Goal: Transaction & Acquisition: Download file/media

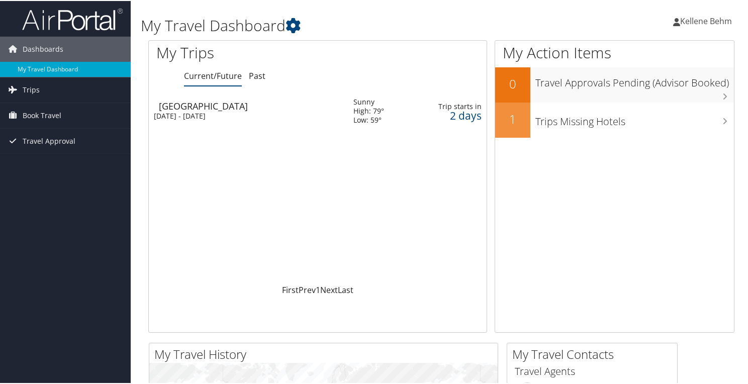
click at [711, 21] on span "Kellene Behm" at bounding box center [707, 20] width 52 height 11
click at [417, 212] on div "Loading... Las Vegas Tue 14 Oct 2025 - Fri 17 Oct 2025 Sunny High: 79° Low: 59°…" at bounding box center [318, 187] width 338 height 191
click at [33, 90] on span "Trips" at bounding box center [31, 88] width 17 height 25
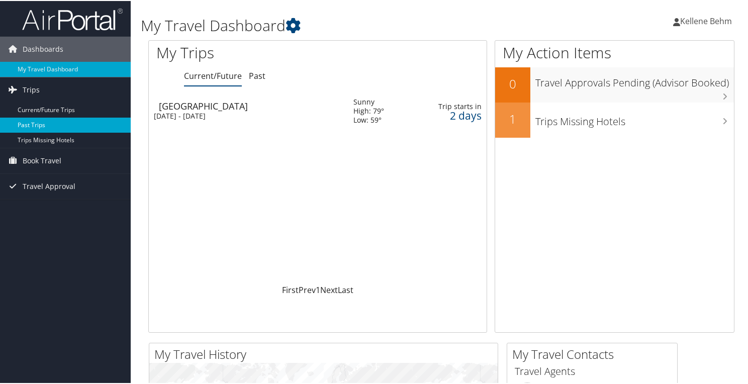
click at [35, 123] on link "Past Trips" at bounding box center [65, 124] width 131 height 15
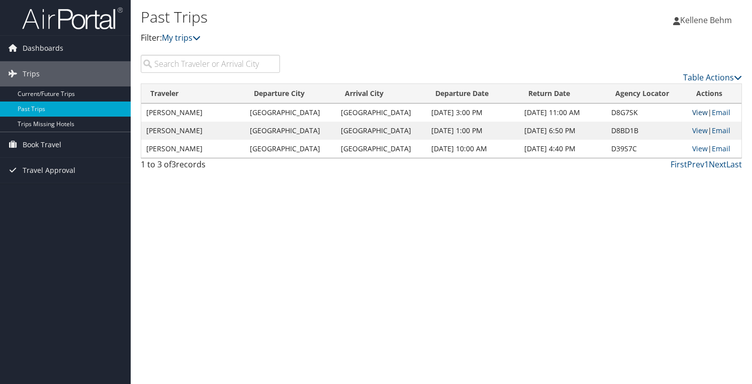
click at [693, 112] on link "View" at bounding box center [701, 113] width 16 height 10
click at [717, 130] on link "Email" at bounding box center [721, 131] width 19 height 10
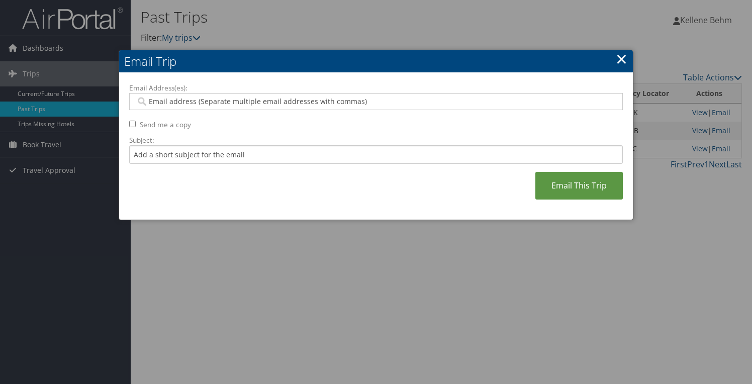
click at [625, 61] on link "×" at bounding box center [622, 59] width 12 height 20
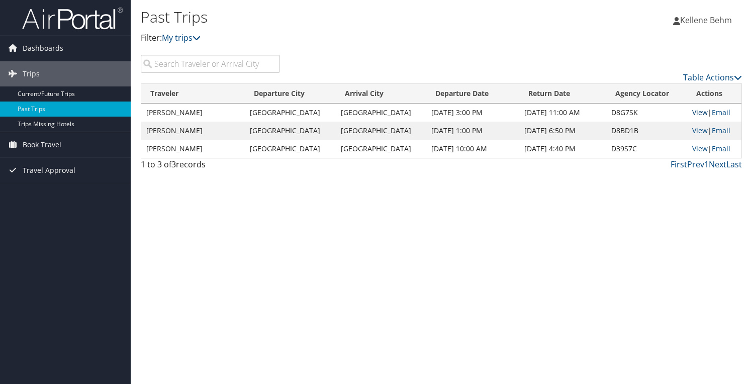
click at [696, 116] on link "View" at bounding box center [701, 113] width 16 height 10
click at [718, 112] on link "Email" at bounding box center [721, 113] width 19 height 10
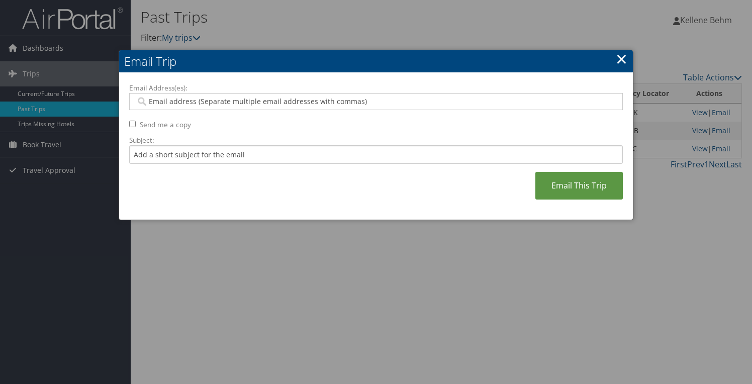
click at [621, 61] on link "×" at bounding box center [622, 59] width 12 height 20
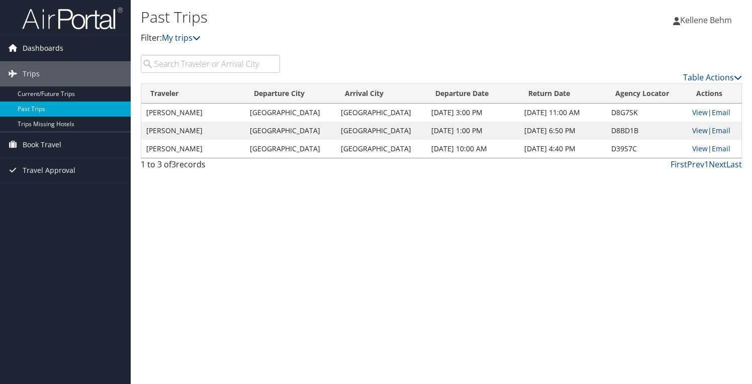
click at [40, 46] on span "Dashboards" at bounding box center [43, 48] width 41 height 25
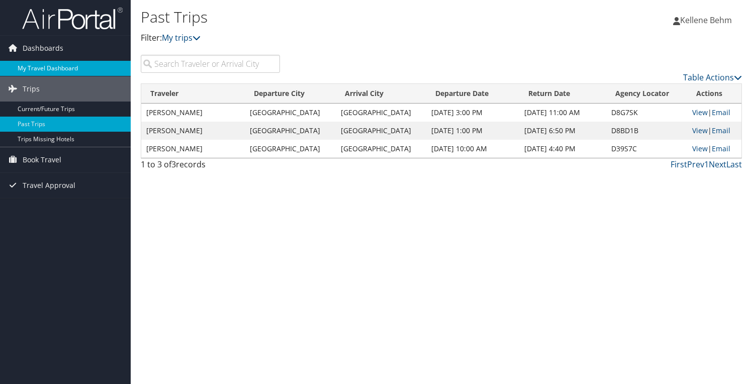
click at [44, 63] on link "My Travel Dashboard" at bounding box center [65, 68] width 131 height 15
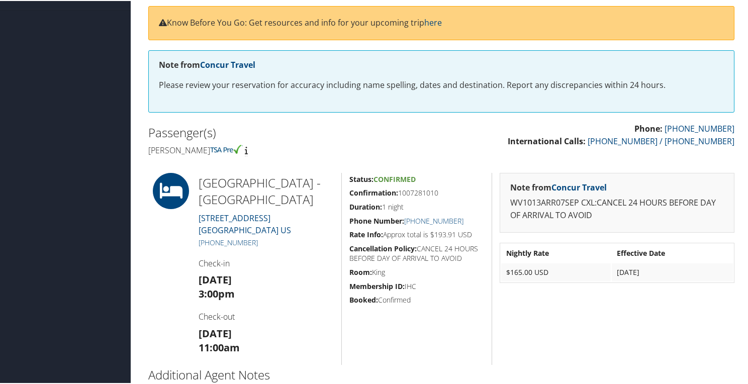
scroll to position [145, 0]
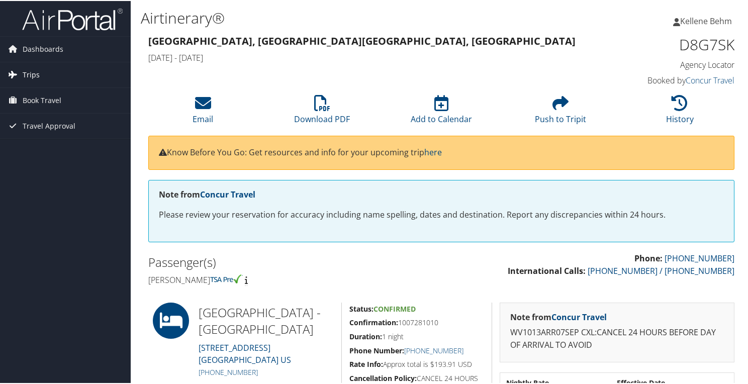
click at [28, 73] on span "Trips" at bounding box center [31, 73] width 17 height 25
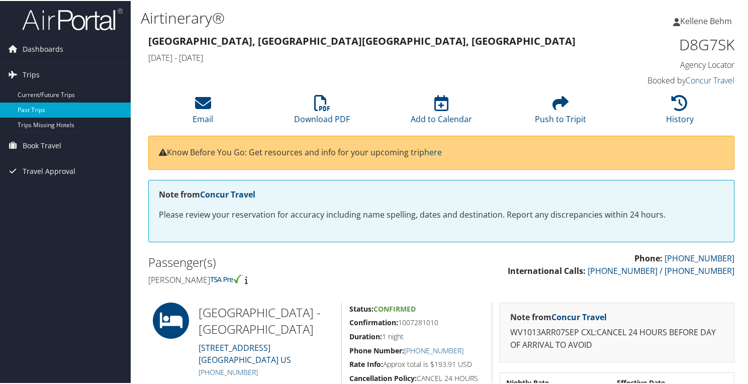
click at [30, 108] on link "Past Trips" at bounding box center [65, 109] width 131 height 15
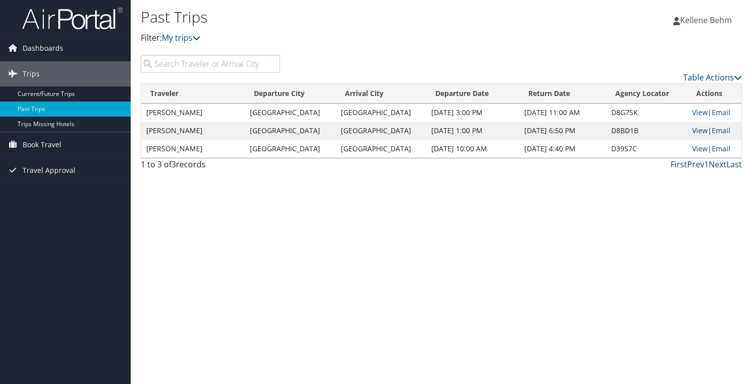
click at [693, 131] on link "View" at bounding box center [701, 131] width 16 height 10
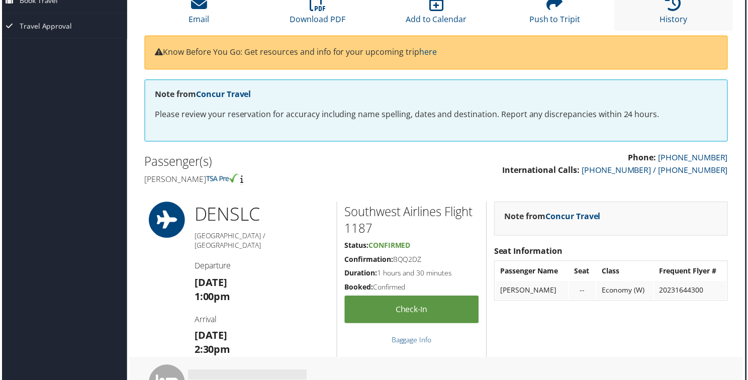
scroll to position [0, 5]
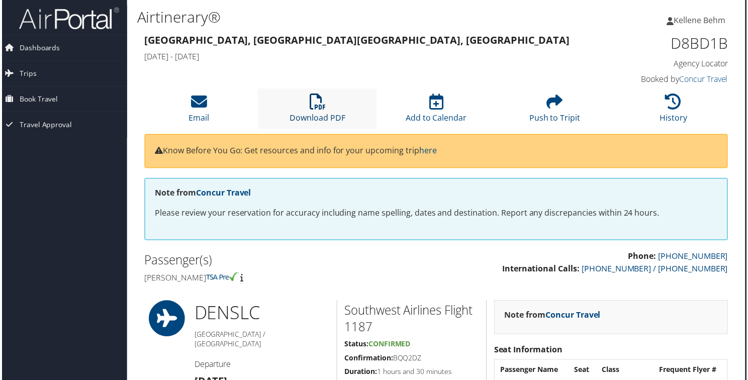
click at [308, 102] on li "Download PDF" at bounding box center [317, 109] width 119 height 41
